Goal: Task Accomplishment & Management: Use online tool/utility

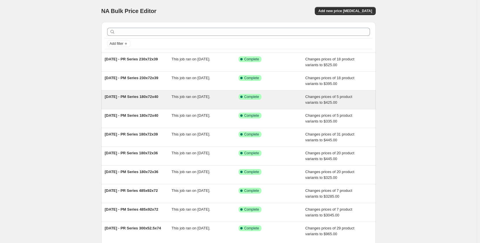
click at [124, 98] on span "[DATE] - PM Series 180x72x40" at bounding box center [131, 96] width 53 height 4
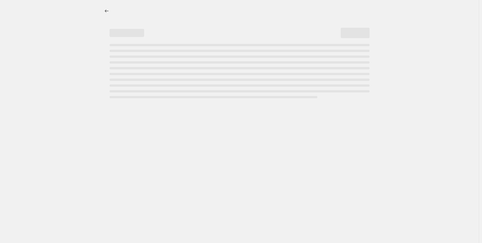
select select "pp"
select select "title"
select select "contains"
select select "title"
select select "contains"
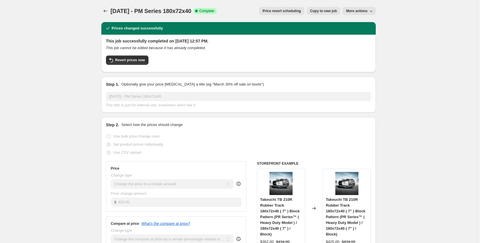
click at [322, 12] on span "Copy to new job" at bounding box center [323, 11] width 27 height 5
select select "pp"
select select "title"
select select "contains"
select select "title"
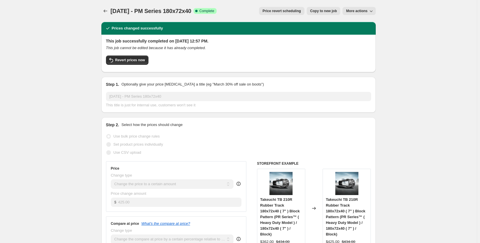
select select "contains"
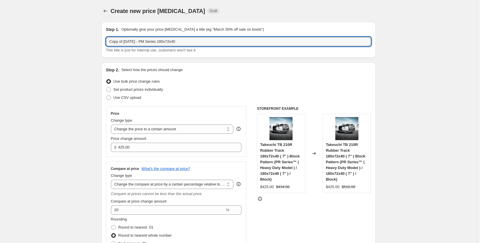
drag, startPoint x: 126, startPoint y: 43, endPoint x: 73, endPoint y: 51, distance: 53.8
drag, startPoint x: 173, startPoint y: 41, endPoint x: 151, endPoint y: 44, distance: 22.2
click at [151, 44] on input "Sep 2025 - PM Series 180x72x40" at bounding box center [238, 41] width 265 height 9
drag, startPoint x: 178, startPoint y: 41, endPoint x: 151, endPoint y: 42, distance: 27.1
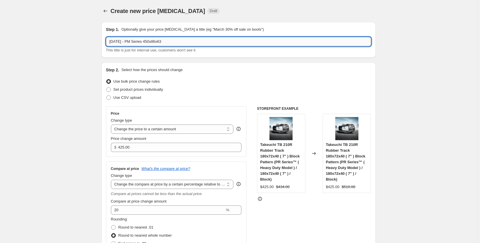
click at [151, 42] on input "Sep 2025 - PM Series 450x86x63" at bounding box center [238, 41] width 265 height 9
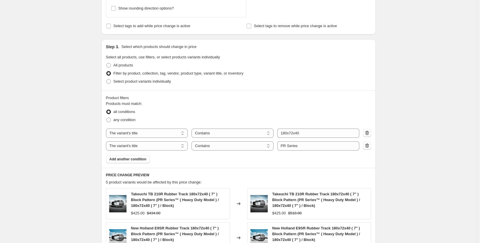
scroll to position [269, 0]
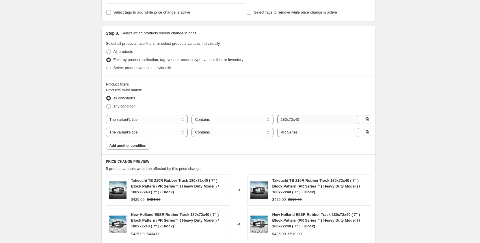
type input "Sep 2025 - PM Series 450x86x63"
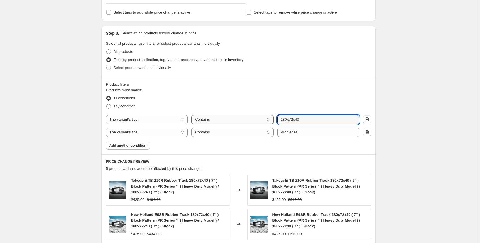
drag, startPoint x: 310, startPoint y: 119, endPoint x: 259, endPoint y: 122, distance: 51.1
click at [259, 122] on div "The product The product's collection The product's tag The product's vendor The…" at bounding box center [232, 119] width 253 height 9
paste input "450x86x63"
type input "450x86x63"
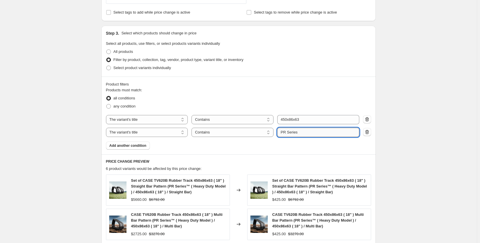
click at [285, 133] on input "PR Series" at bounding box center [318, 132] width 82 height 9
type input "PM Series"
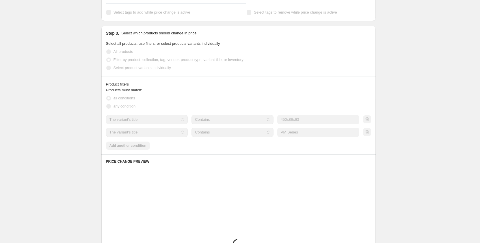
click at [291, 147] on div "Products must match: all conditions any condition The product The product's col…" at bounding box center [238, 118] width 265 height 62
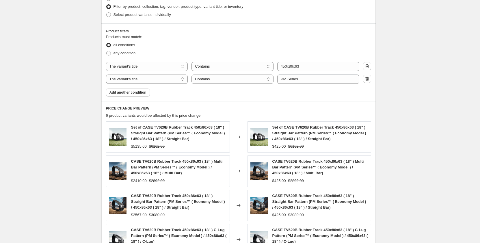
scroll to position [322, 0]
click at [143, 91] on span "Add another condition" at bounding box center [127, 93] width 37 height 5
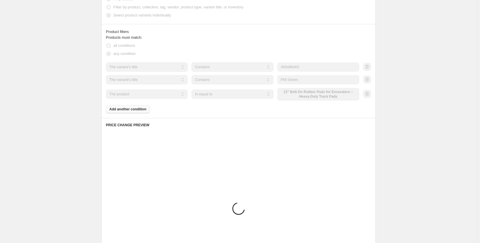
scroll to position [308, 0]
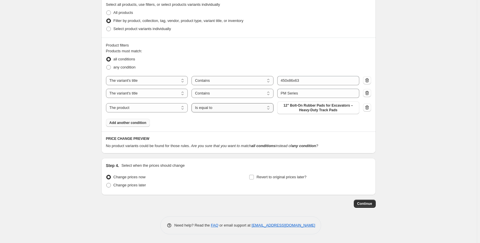
click at [220, 110] on select "Is equal to Is not equal to" at bounding box center [232, 107] width 82 height 9
click at [170, 108] on select "The product The product's collection The product's tag The product's vendor The…" at bounding box center [147, 107] width 82 height 9
select select "tag"
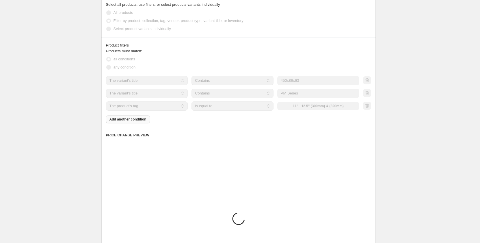
scroll to position [305, 0]
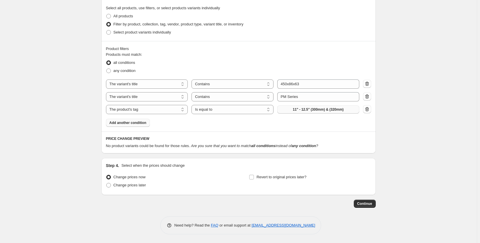
click at [287, 110] on button "11" - 12.5" (300mm) & (320mm)" at bounding box center [318, 109] width 82 height 8
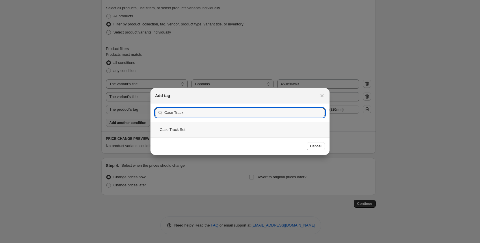
type input "Case Track"
click at [299, 127] on div "Case Track Set" at bounding box center [239, 129] width 179 height 15
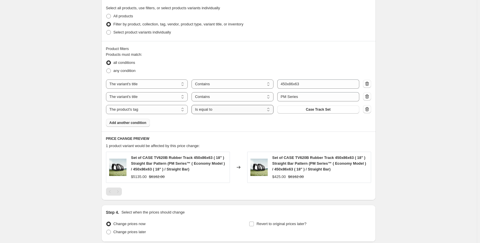
click at [261, 112] on select "Is equal to Is not equal to" at bounding box center [232, 109] width 82 height 9
select select "not_equal"
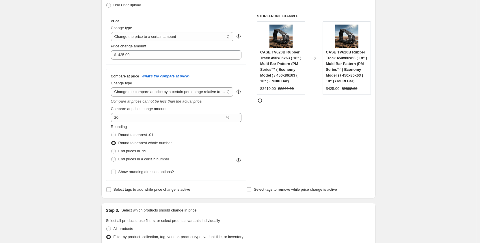
scroll to position [67, 0]
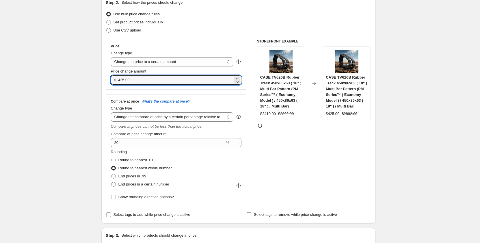
drag, startPoint x: 120, startPoint y: 79, endPoint x: 102, endPoint y: 78, distance: 18.2
type input "1485.00"
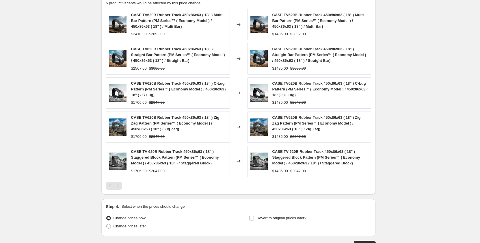
scroll to position [488, 0]
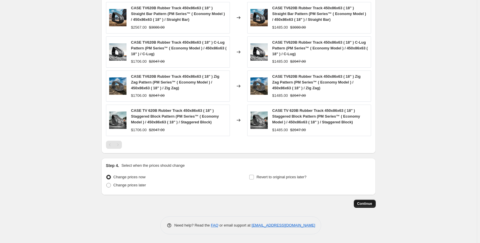
click at [362, 206] on button "Continue" at bounding box center [364, 203] width 22 height 8
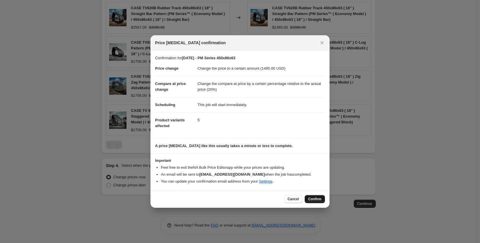
click at [313, 201] on span "Confirm" at bounding box center [314, 198] width 13 height 5
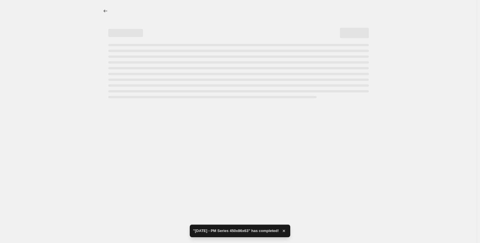
select select "pp"
select select "title"
select select "contains"
select select "title"
select select "contains"
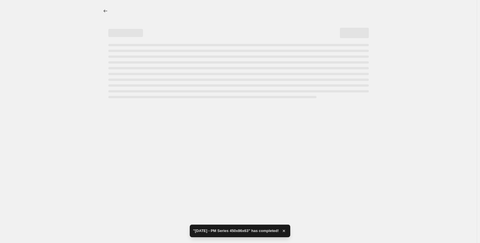
select select "tag"
select select "not_equal"
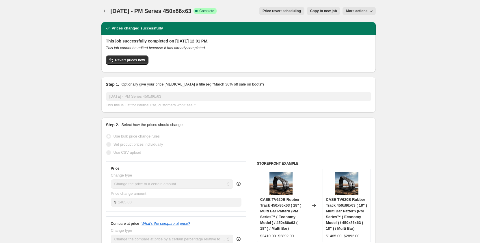
click at [332, 11] on span "Copy to new job" at bounding box center [323, 11] width 27 height 5
select select "pp"
select select "title"
select select "contains"
select select "title"
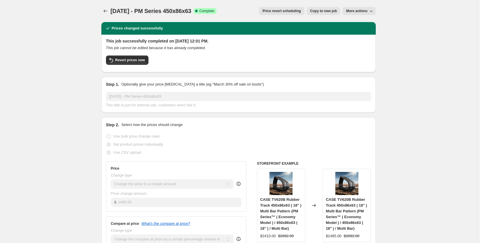
select select "contains"
select select "tag"
select select "not_equal"
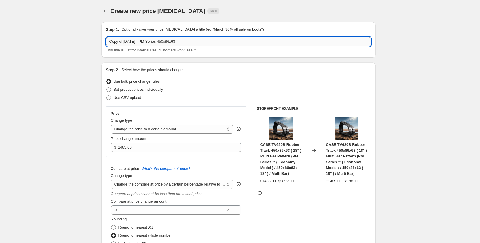
click at [150, 39] on input "Copy of Sep 2025 - PM Series 450x86x63" at bounding box center [238, 41] width 265 height 9
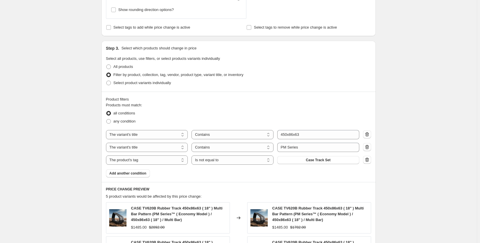
scroll to position [260, 0]
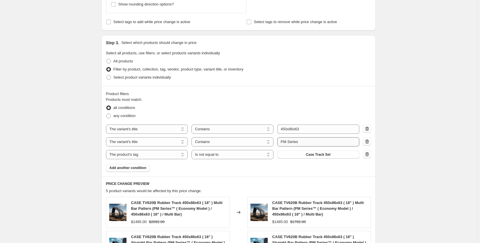
type input "Copy of Sep 2025 - PR Series 450x86x63"
click at [285, 139] on input "PM Series" at bounding box center [318, 141] width 82 height 9
type input "PR Series"
click at [91, 171] on div "Create new price change job. This page is ready Create new price change job Dra…" at bounding box center [238, 105] width 476 height 731
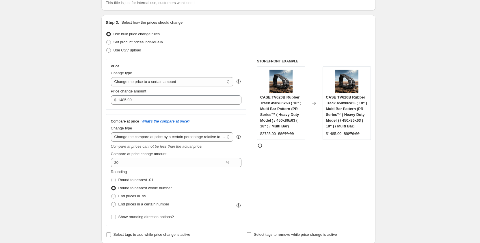
scroll to position [0, 0]
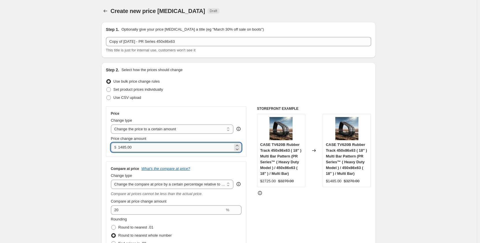
click at [122, 148] on input "1485.00" at bounding box center [175, 147] width 115 height 9
type input "1685.00"
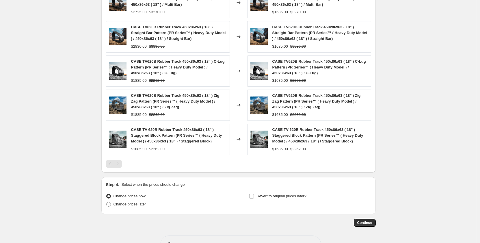
scroll to position [471, 0]
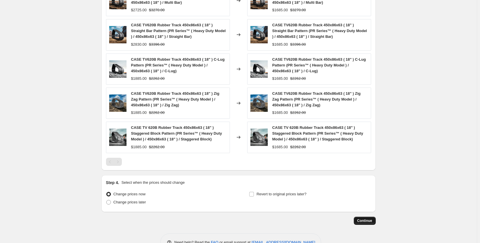
click at [372, 219] on span "Continue" at bounding box center [364, 220] width 15 height 5
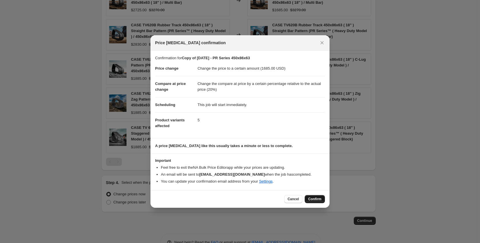
click at [321, 199] on span "Confirm" at bounding box center [314, 198] width 13 height 5
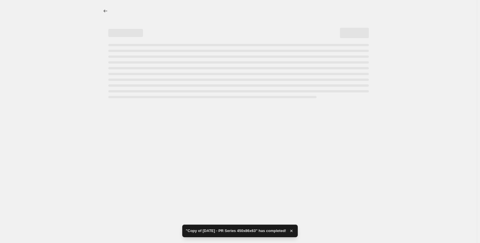
select select "pp"
select select "title"
select select "contains"
select select "title"
select select "contains"
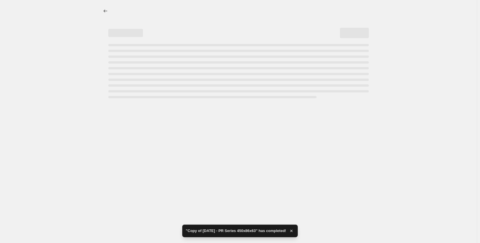
select select "tag"
select select "not_equal"
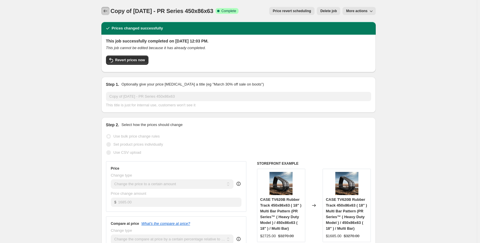
click at [107, 11] on icon "Price change jobs" at bounding box center [105, 11] width 6 height 6
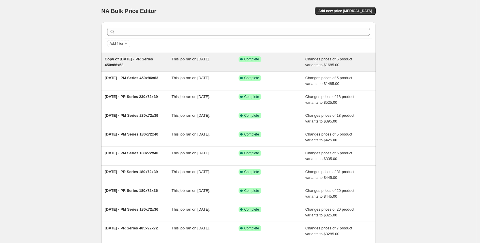
click at [136, 66] on div "Copy of Sep 2025 - PR Series 450x86x63" at bounding box center [138, 62] width 67 height 12
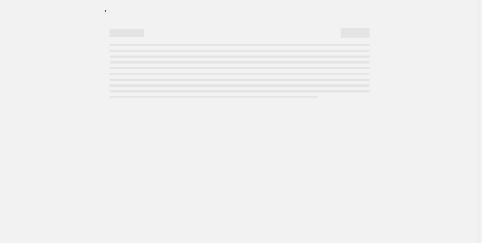
select select "pp"
select select "title"
select select "contains"
select select "title"
select select "contains"
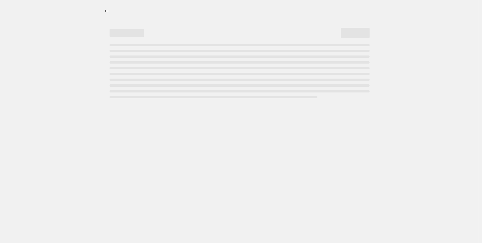
select select "tag"
select select "not_equal"
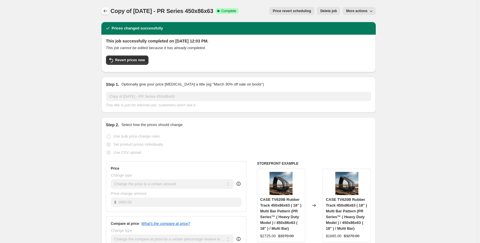
click at [106, 12] on icon "Price change jobs" at bounding box center [105, 11] width 6 height 6
